Goal: Information Seeking & Learning: Learn about a topic

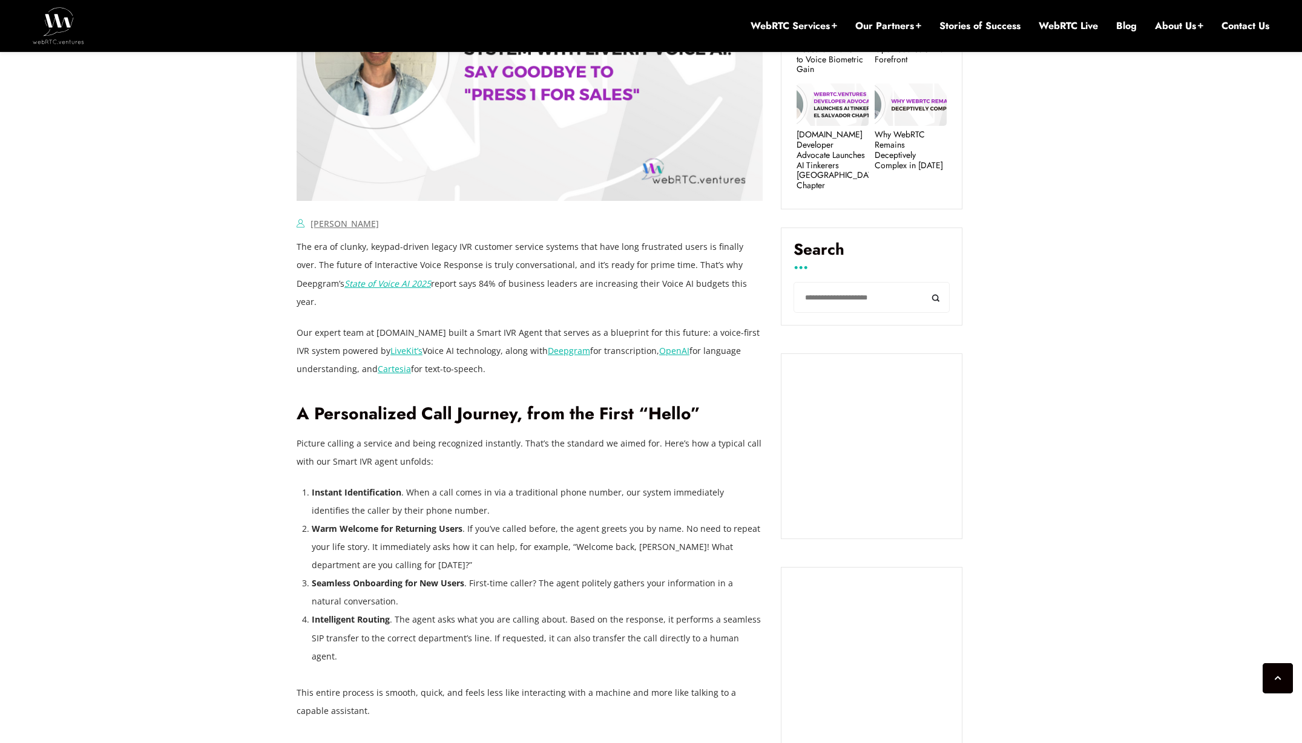
scroll to position [825, 0]
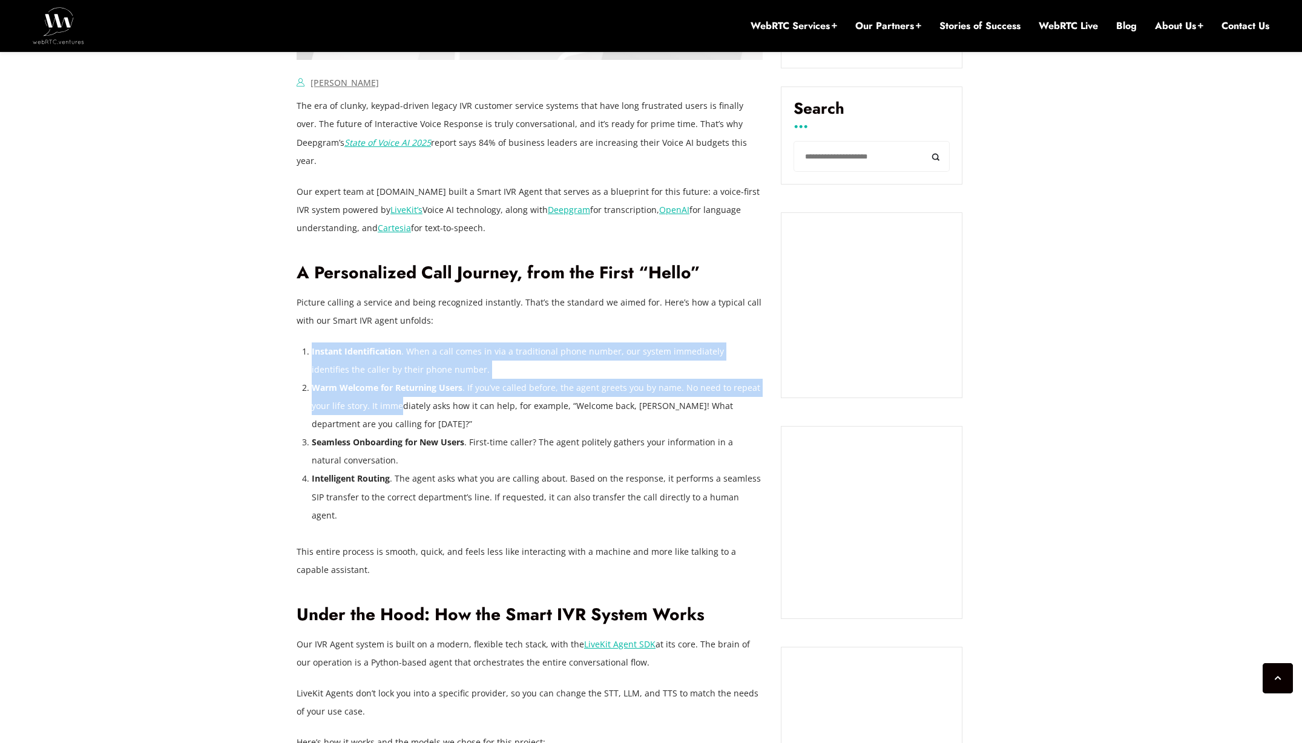
drag, startPoint x: 320, startPoint y: 320, endPoint x: 399, endPoint y: 390, distance: 105.9
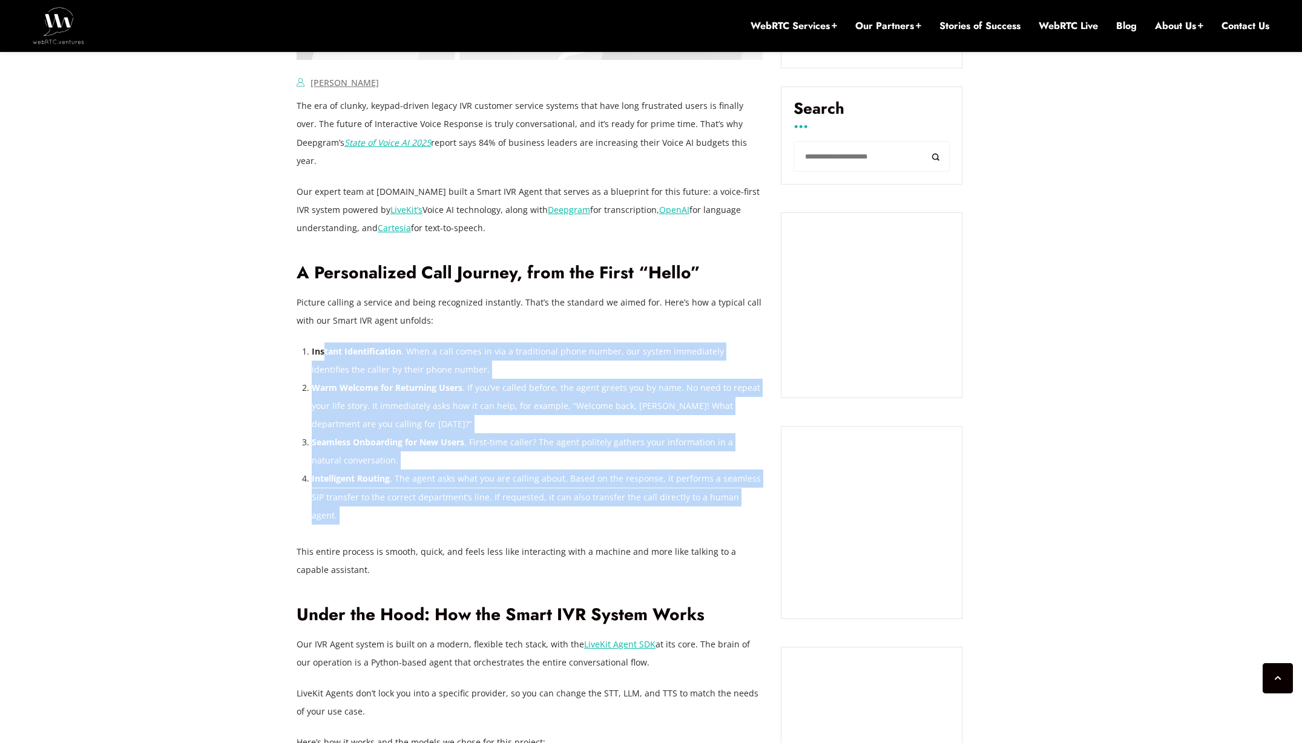
drag, startPoint x: 436, startPoint y: 503, endPoint x: 320, endPoint y: 329, distance: 209.0
drag, startPoint x: 323, startPoint y: 328, endPoint x: 463, endPoint y: 490, distance: 214.1
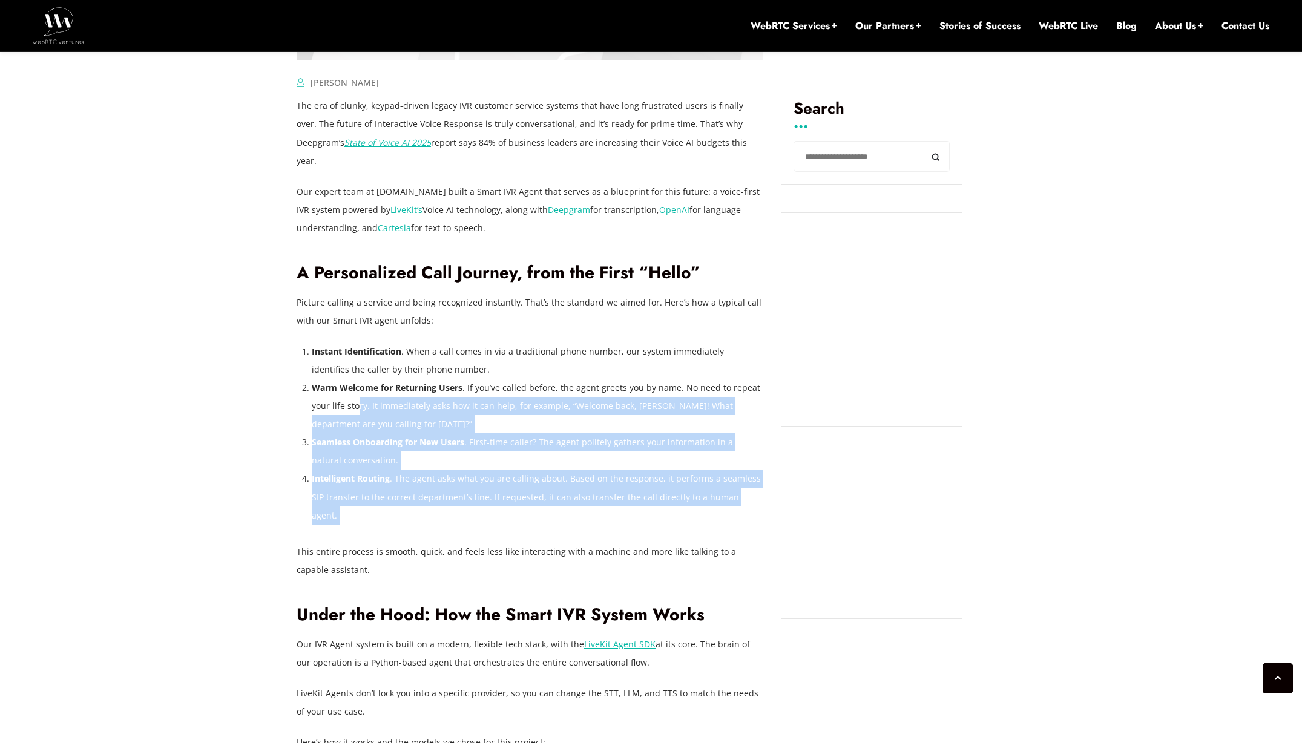
drag, startPoint x: 375, startPoint y: 408, endPoint x: 299, endPoint y: 315, distance: 119.6
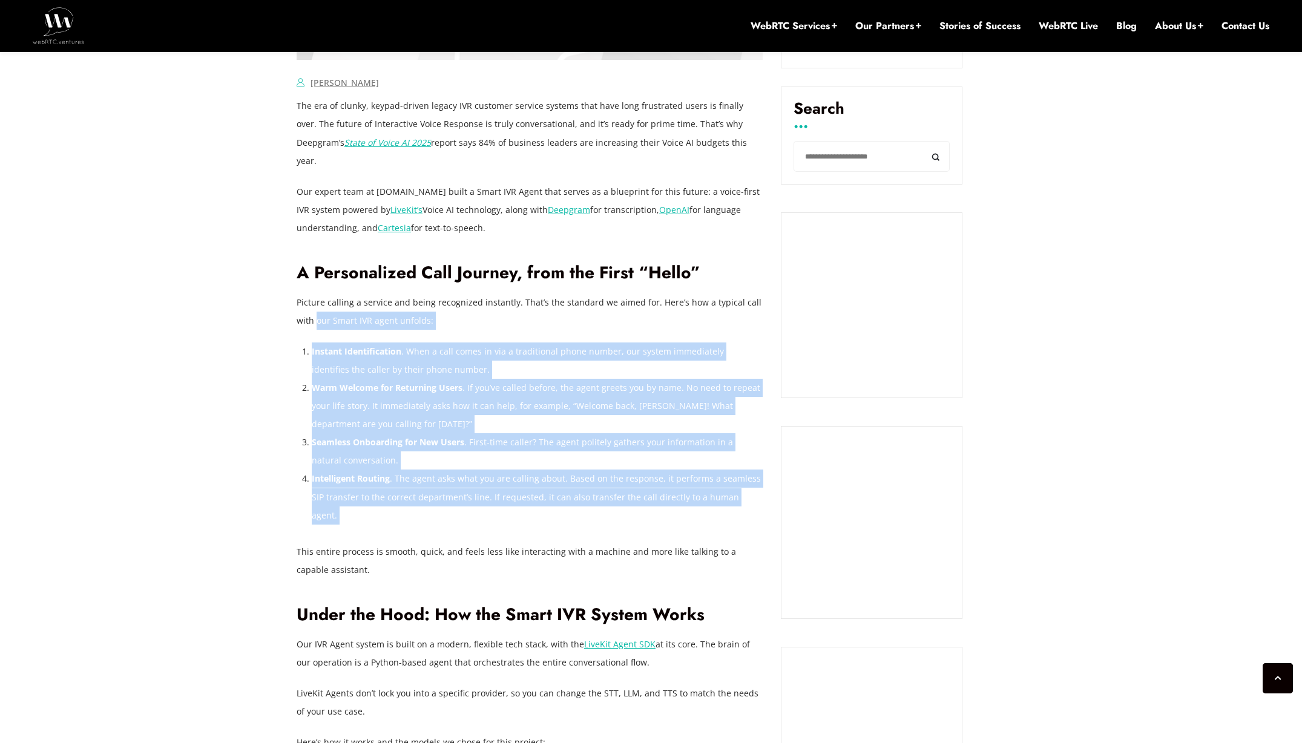
drag, startPoint x: 340, startPoint y: 355, endPoint x: 525, endPoint y: 515, distance: 244.6
drag, startPoint x: 478, startPoint y: 475, endPoint x: 295, endPoint y: 267, distance: 276.6
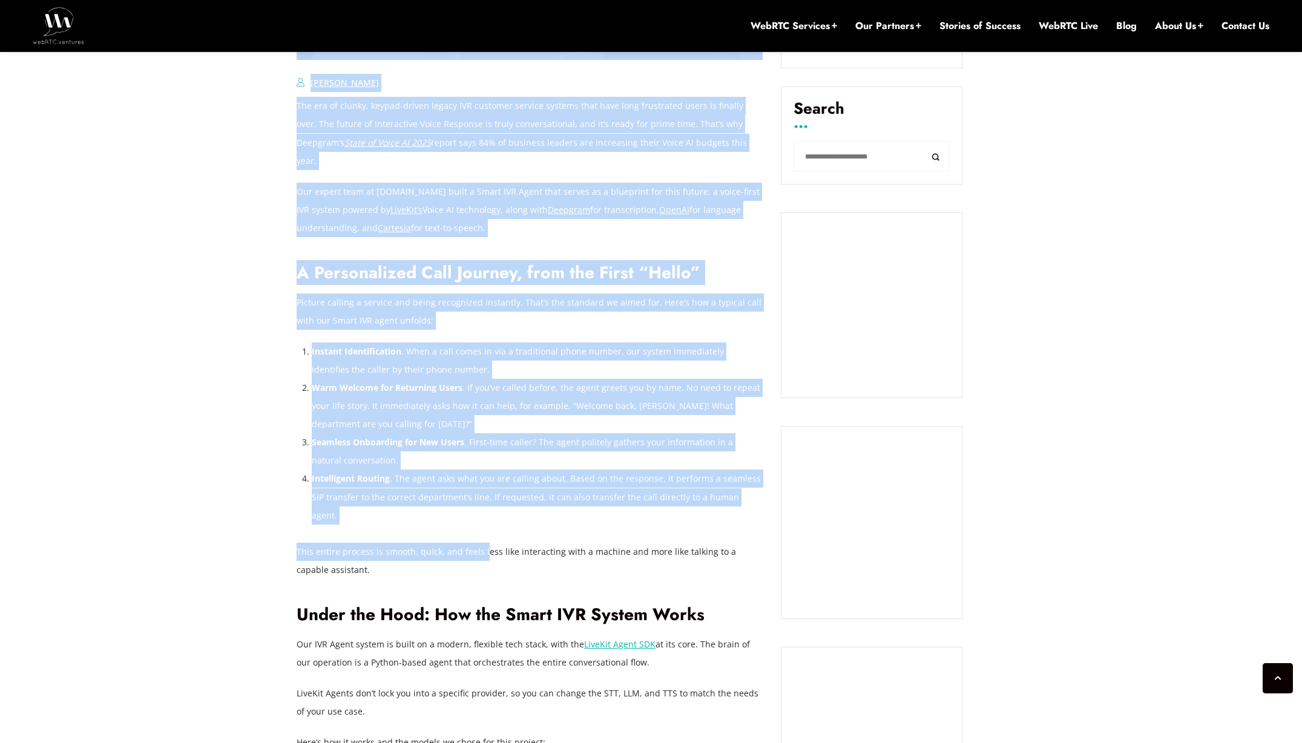
drag, startPoint x: 298, startPoint y: 257, endPoint x: 494, endPoint y: 531, distance: 337.5
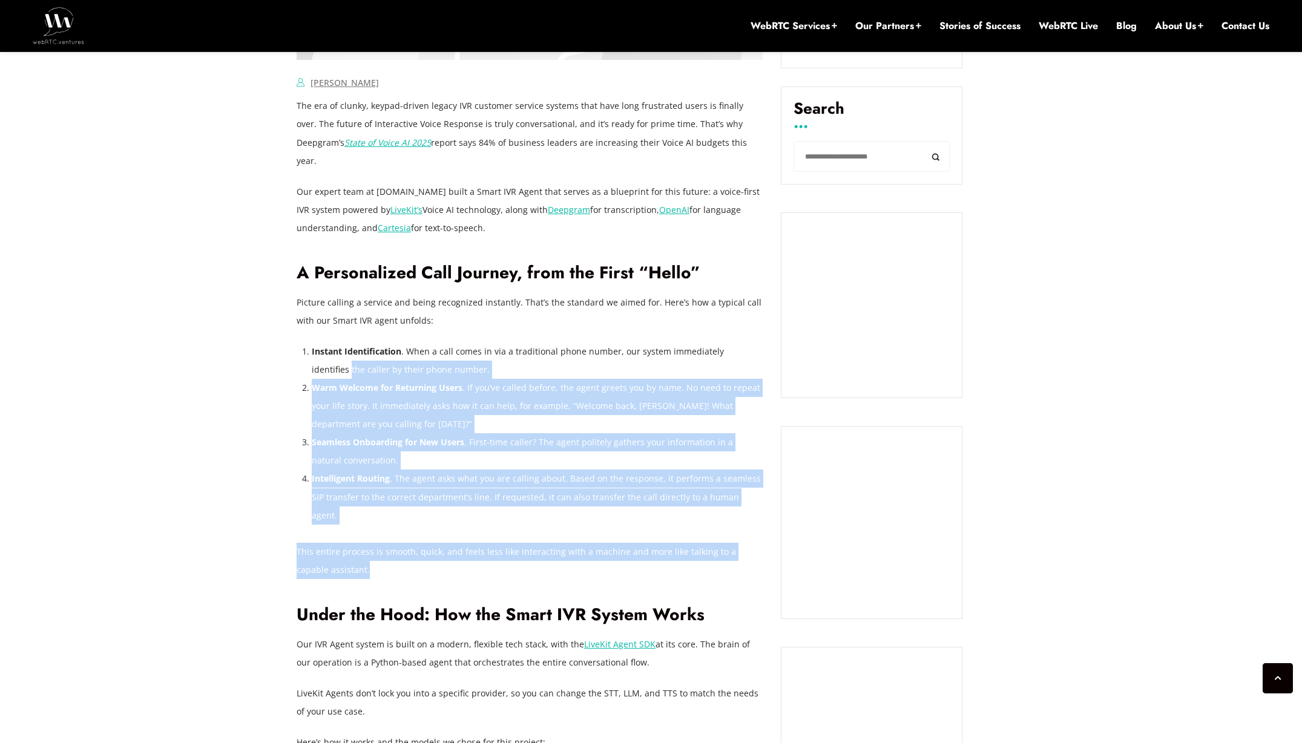
drag, startPoint x: 375, startPoint y: 416, endPoint x: 286, endPoint y: 311, distance: 137.8
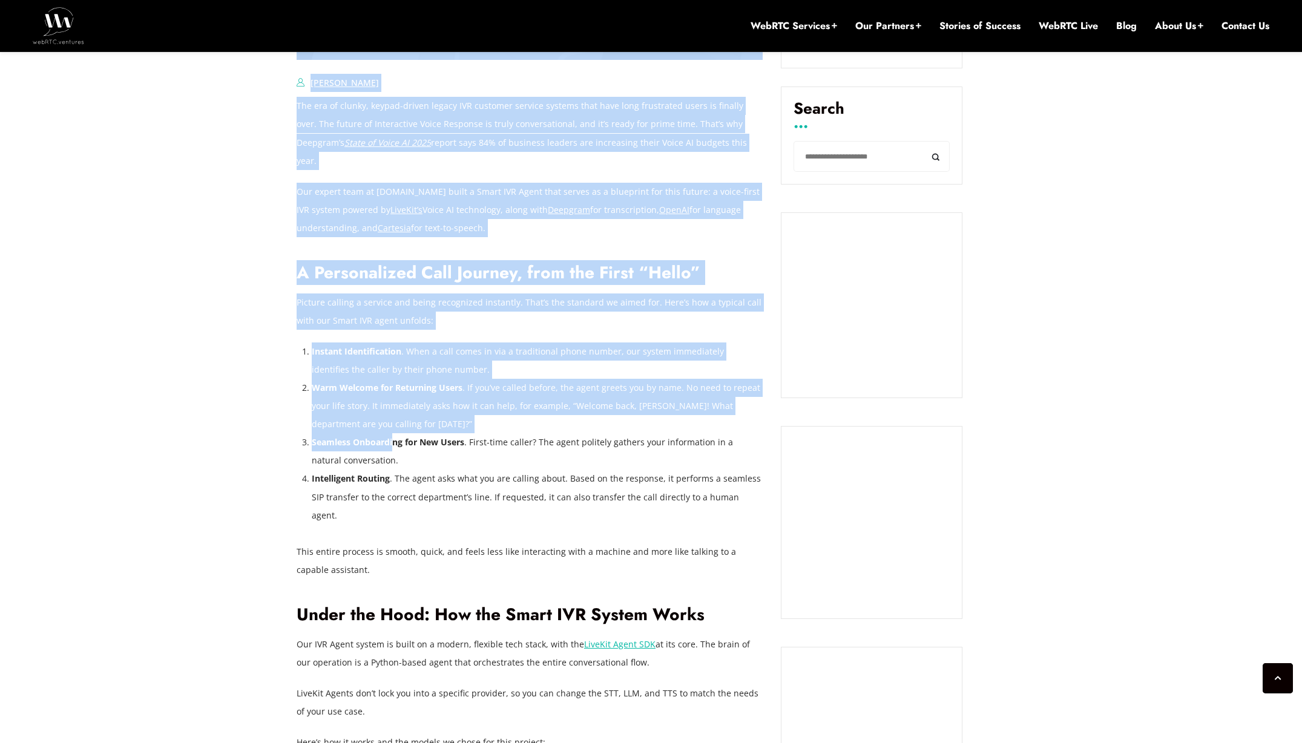
drag, startPoint x: 299, startPoint y: 320, endPoint x: 481, endPoint y: 487, distance: 246.7
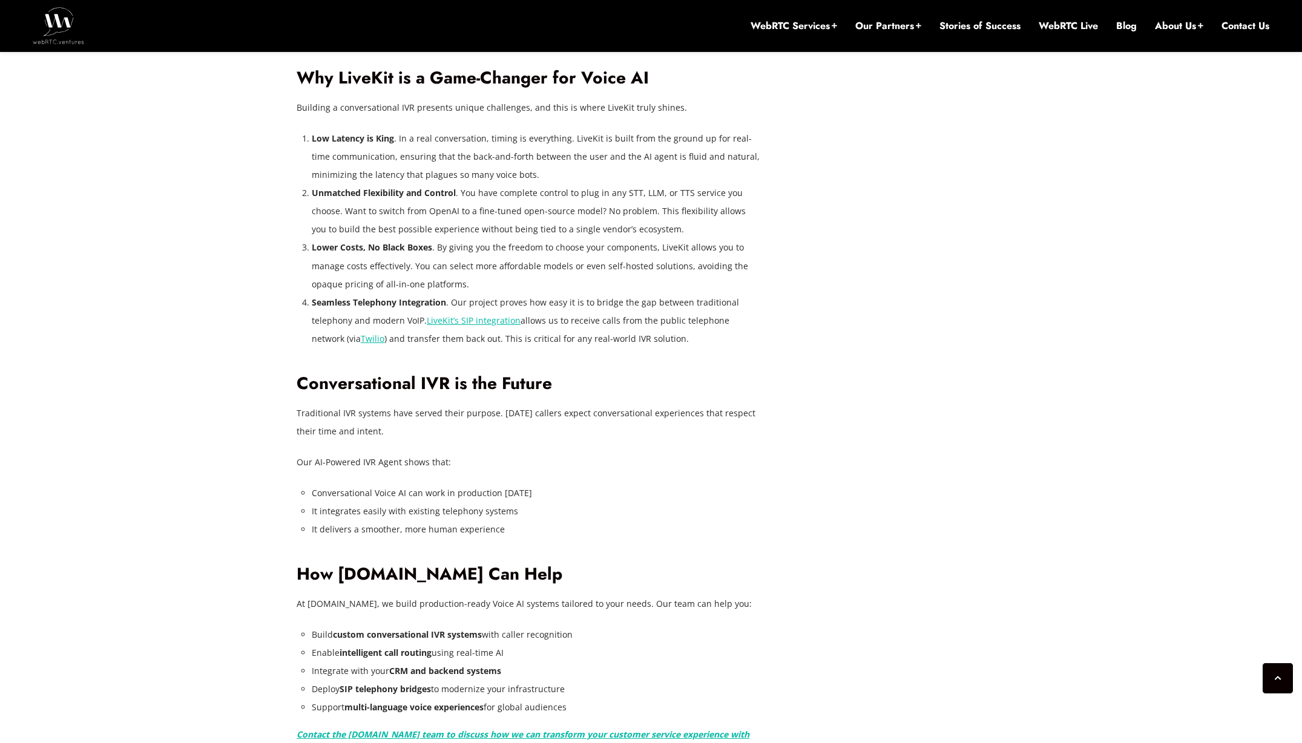
scroll to position [2128, 0]
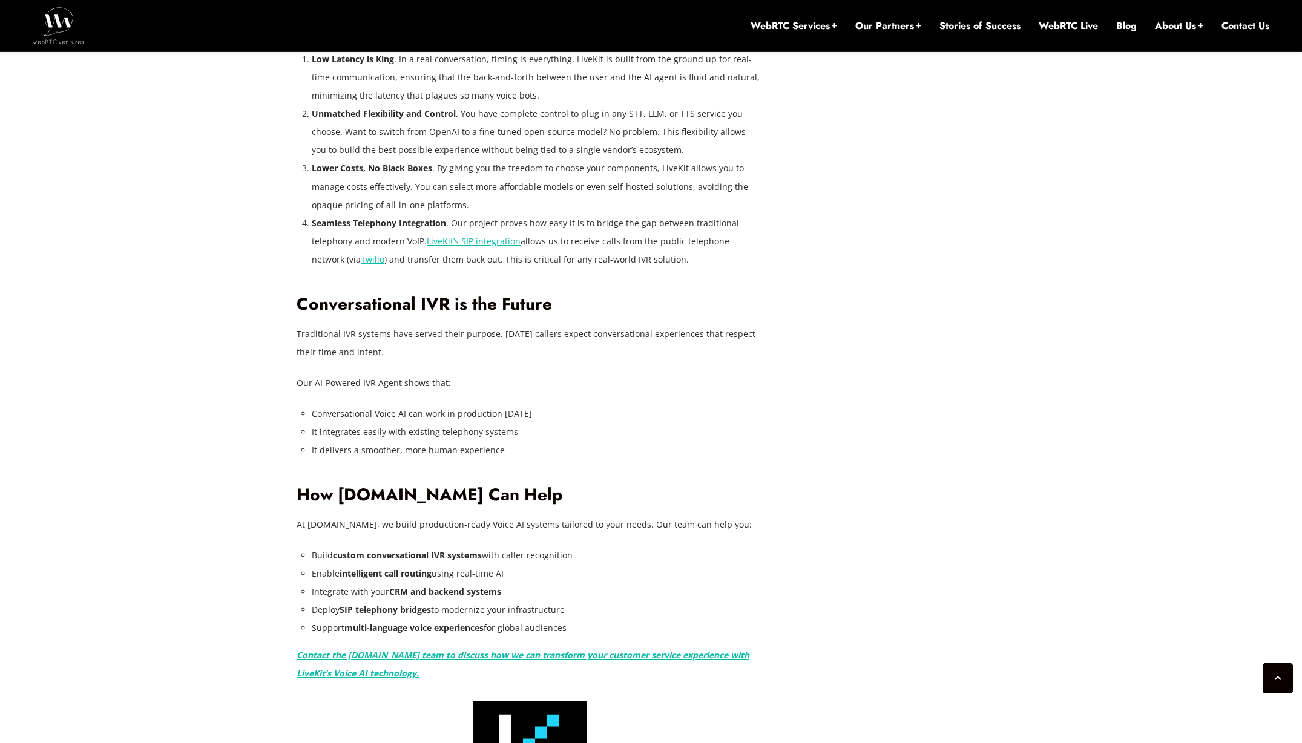
drag, startPoint x: 286, startPoint y: 288, endPoint x: 810, endPoint y: 490, distance: 562.3
click at [810, 490] on div "[DATE] [PERSON_NAME] Comments Off on Building a Smart IVR Agent System with Liv…" at bounding box center [651, 92] width 1302 height 3398
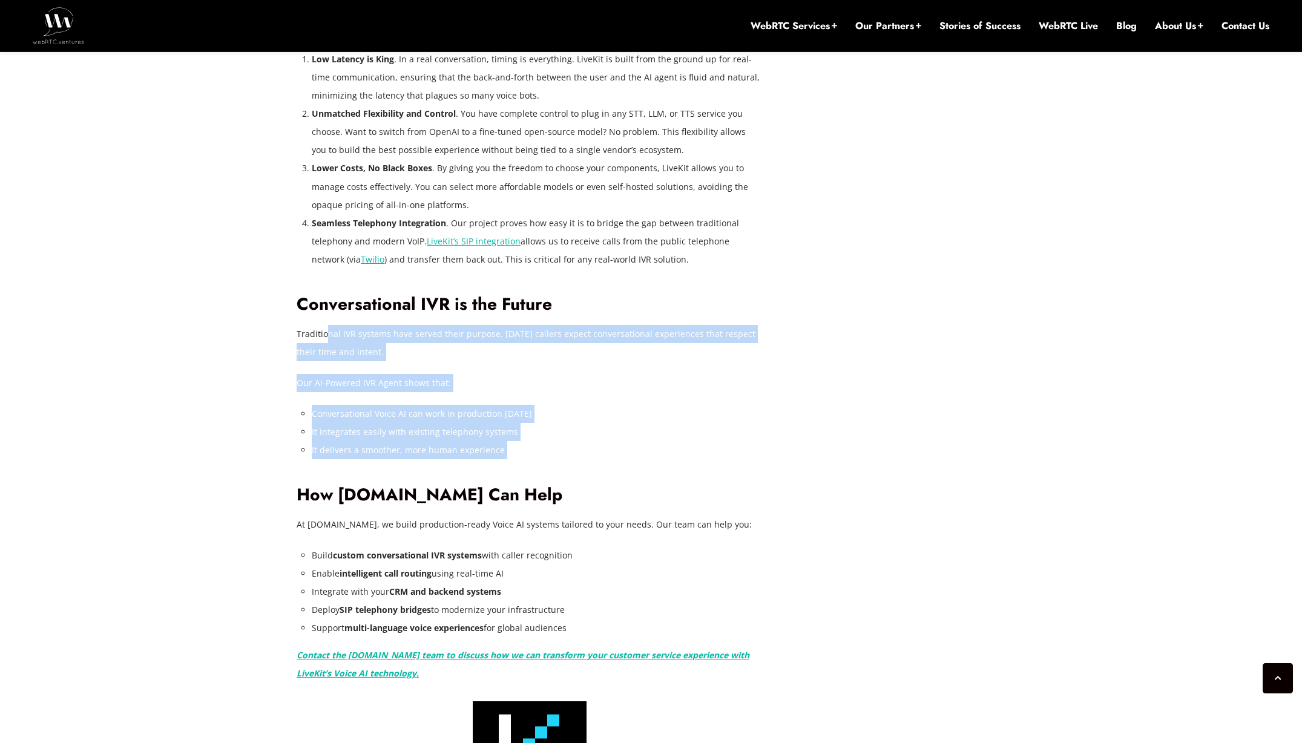
drag, startPoint x: 613, startPoint y: 419, endPoint x: 319, endPoint y: 298, distance: 318.3
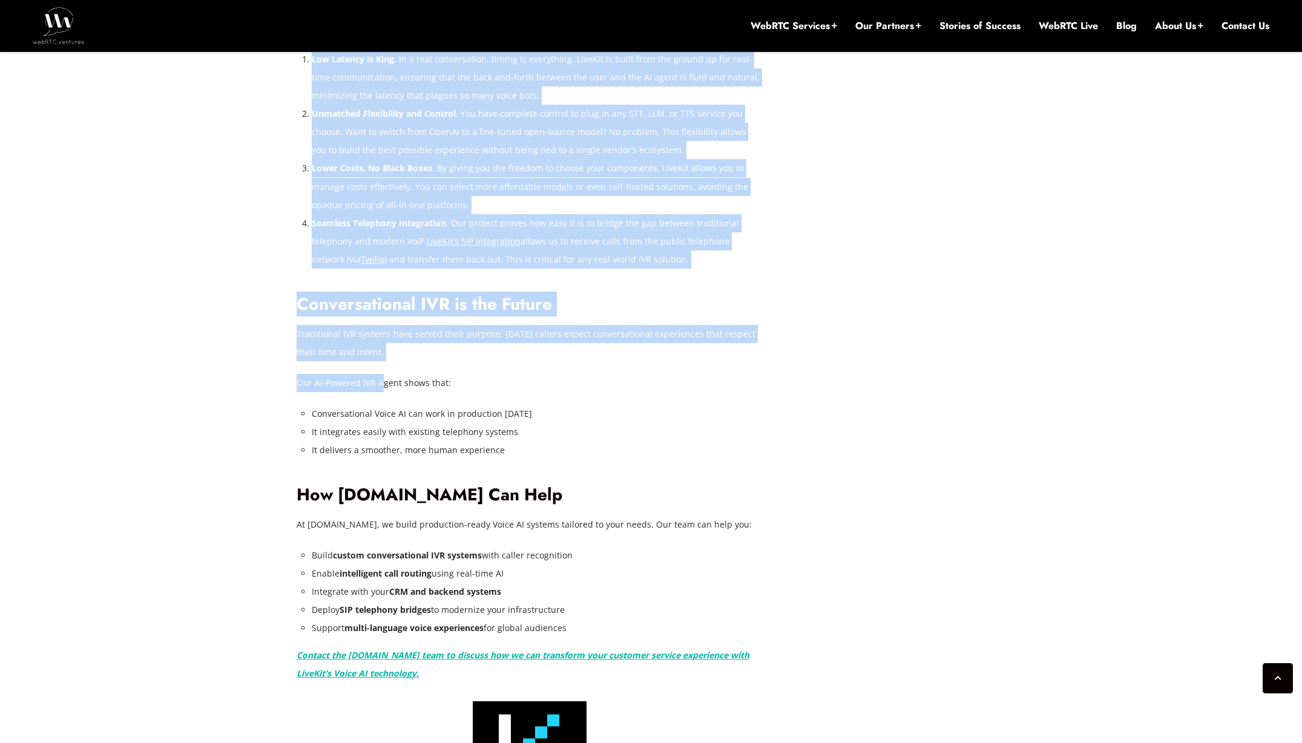
drag, startPoint x: 290, startPoint y: 295, endPoint x: 398, endPoint y: 355, distance: 123.3
click at [386, 350] on div "[DATE] [PERSON_NAME] Comments Off on Building a Smart IVR Agent System with Liv…" at bounding box center [650, 92] width 723 height 3252
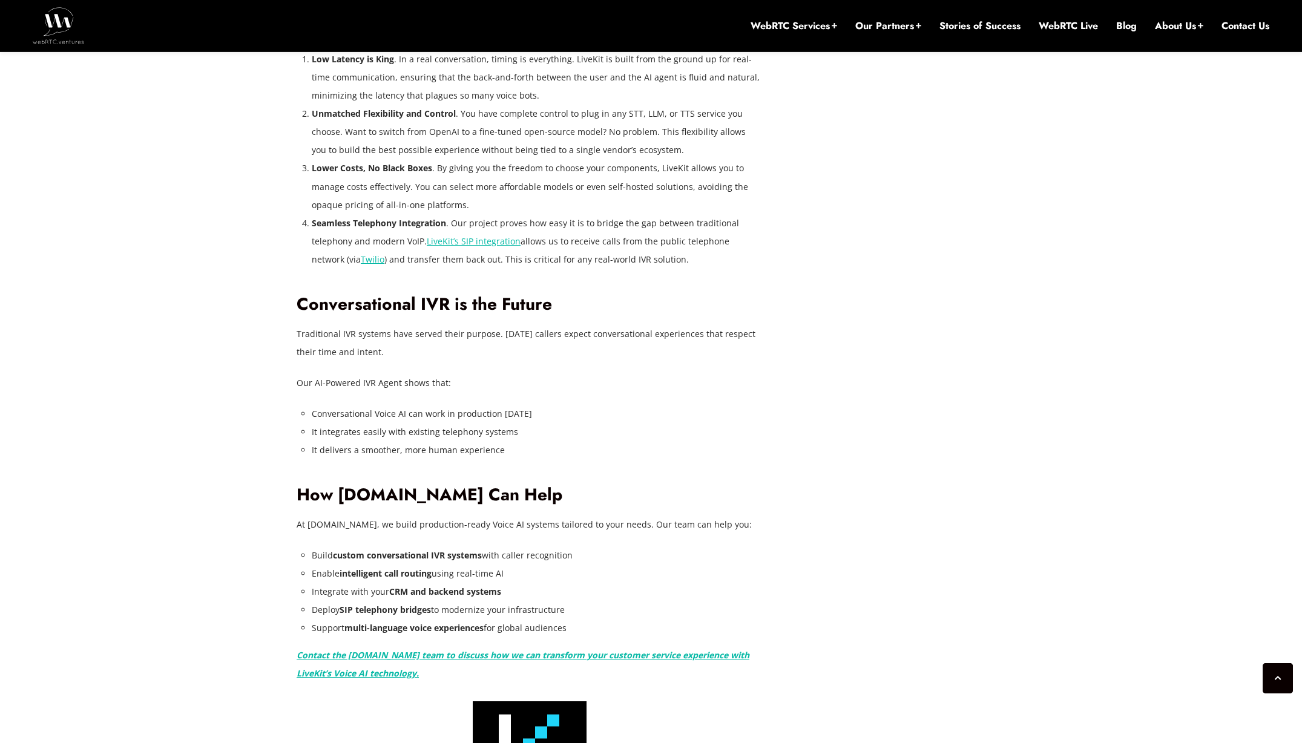
click at [475, 405] on li "Conversational Voice AI can work in production [DATE]" at bounding box center [537, 414] width 451 height 18
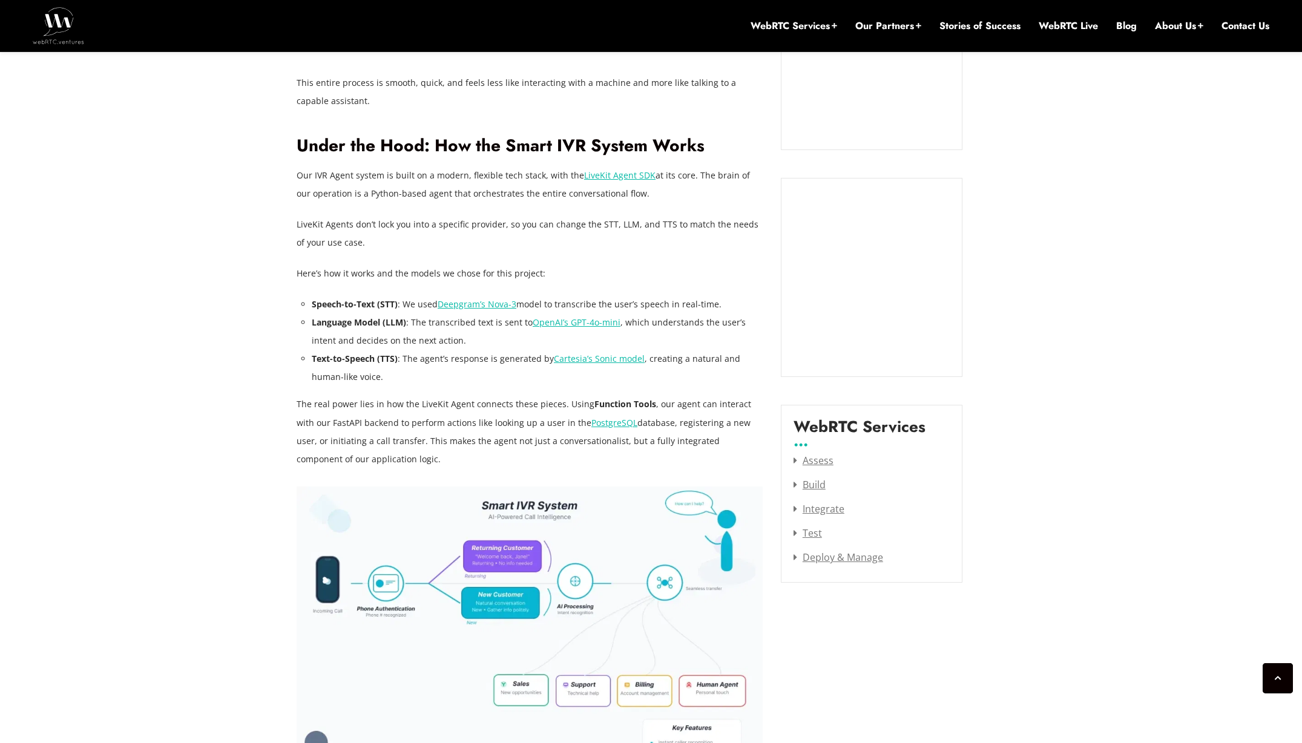
scroll to position [923, 0]
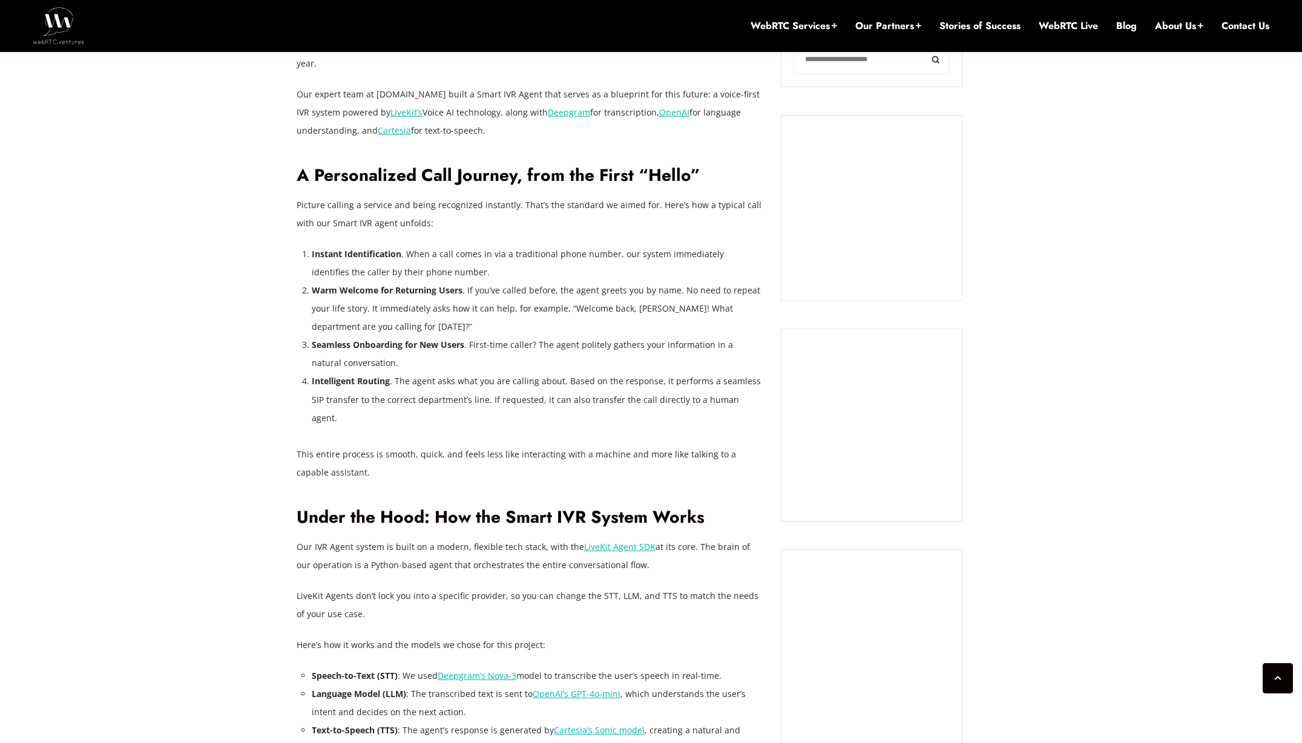
click at [59, 39] on img at bounding box center [58, 25] width 51 height 36
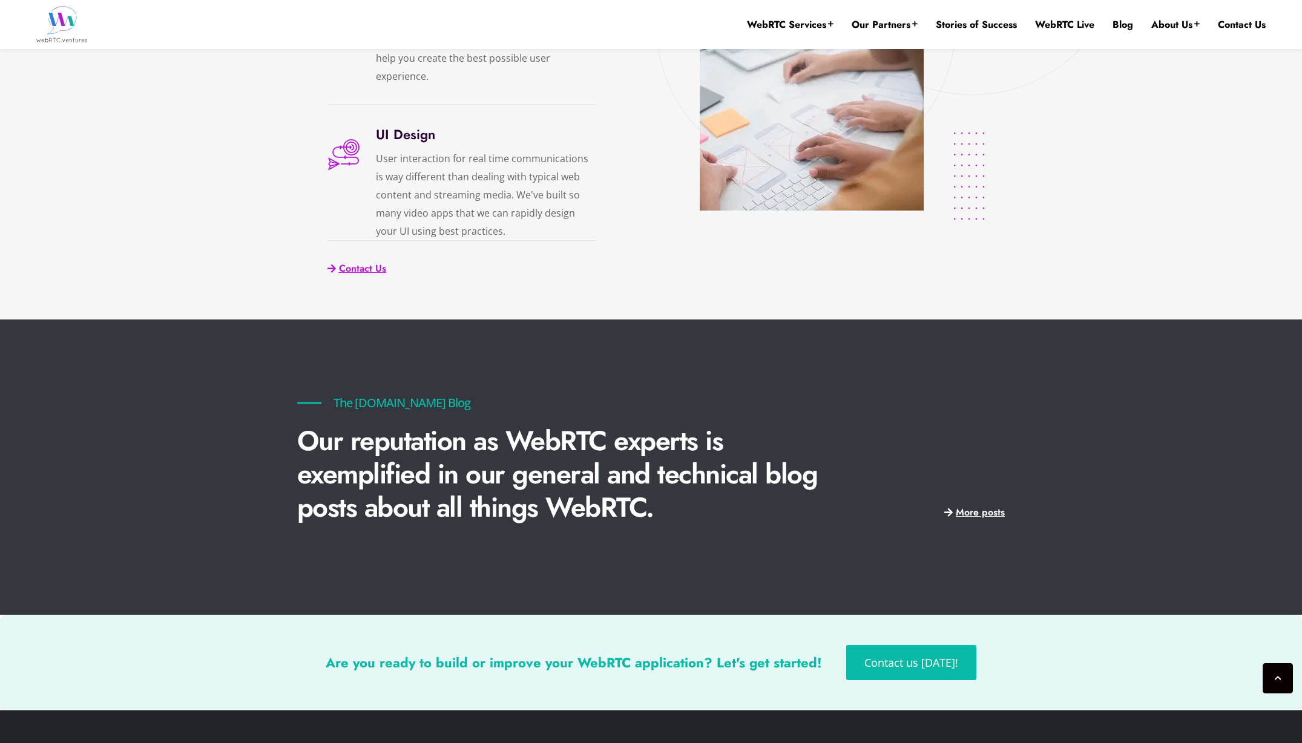
scroll to position [2794, 0]
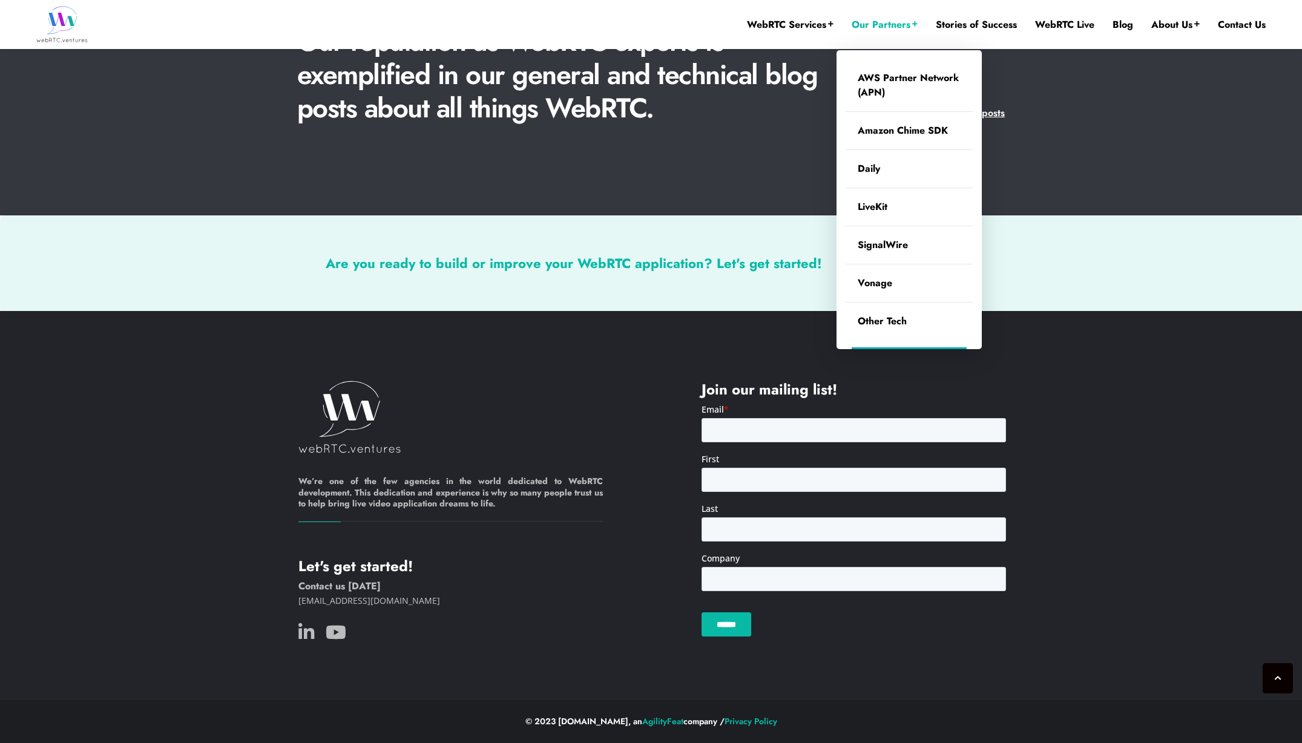
click at [852, 25] on link "Our Partners" at bounding box center [885, 24] width 66 height 13
click at [897, 206] on link "LiveKit" at bounding box center [908, 207] width 127 height 38
